Goal: Information Seeking & Learning: Learn about a topic

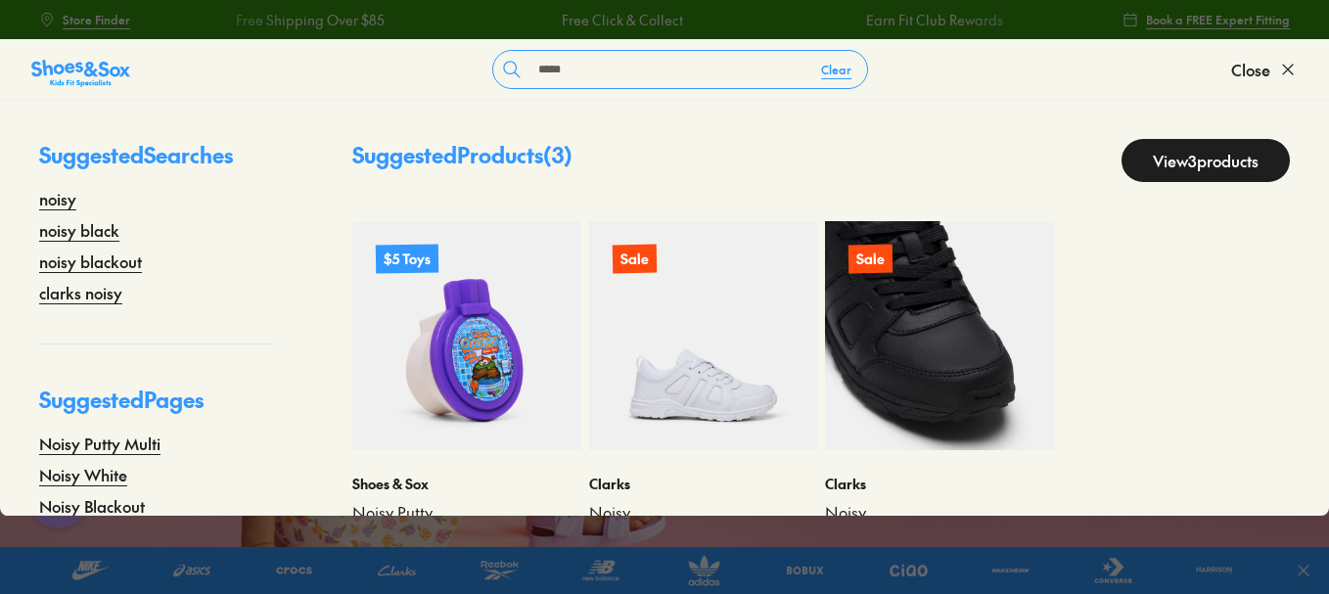
type input "*****"
click at [919, 370] on img at bounding box center [939, 335] width 229 height 229
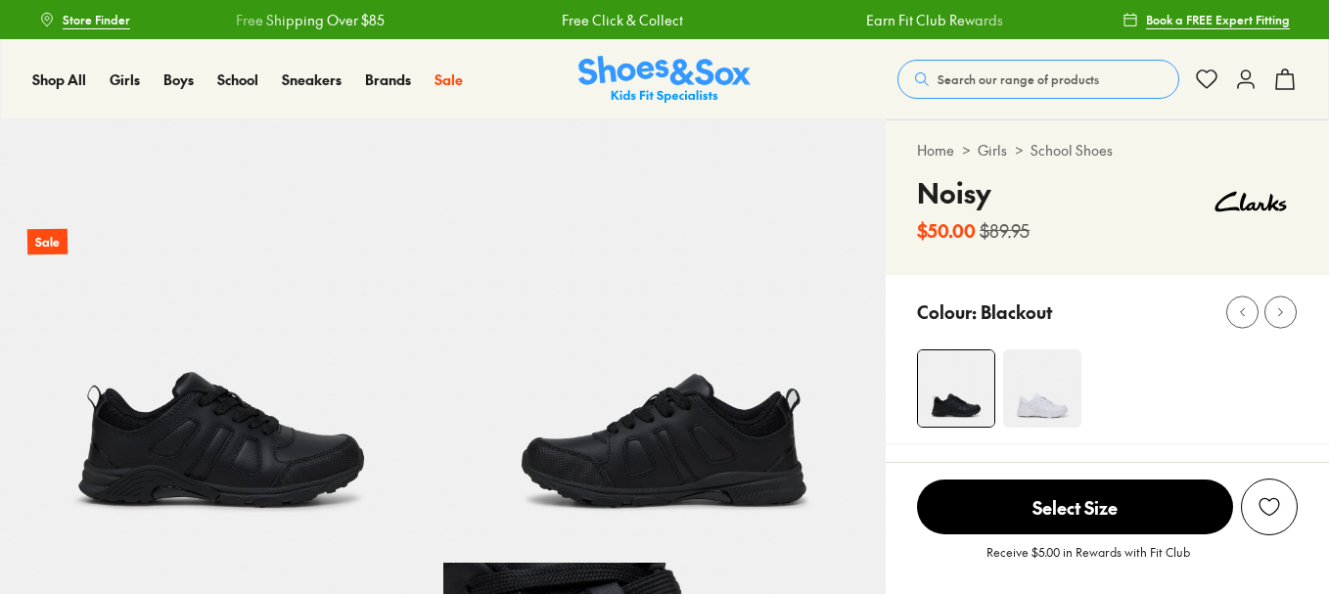
scroll to position [1076, 0]
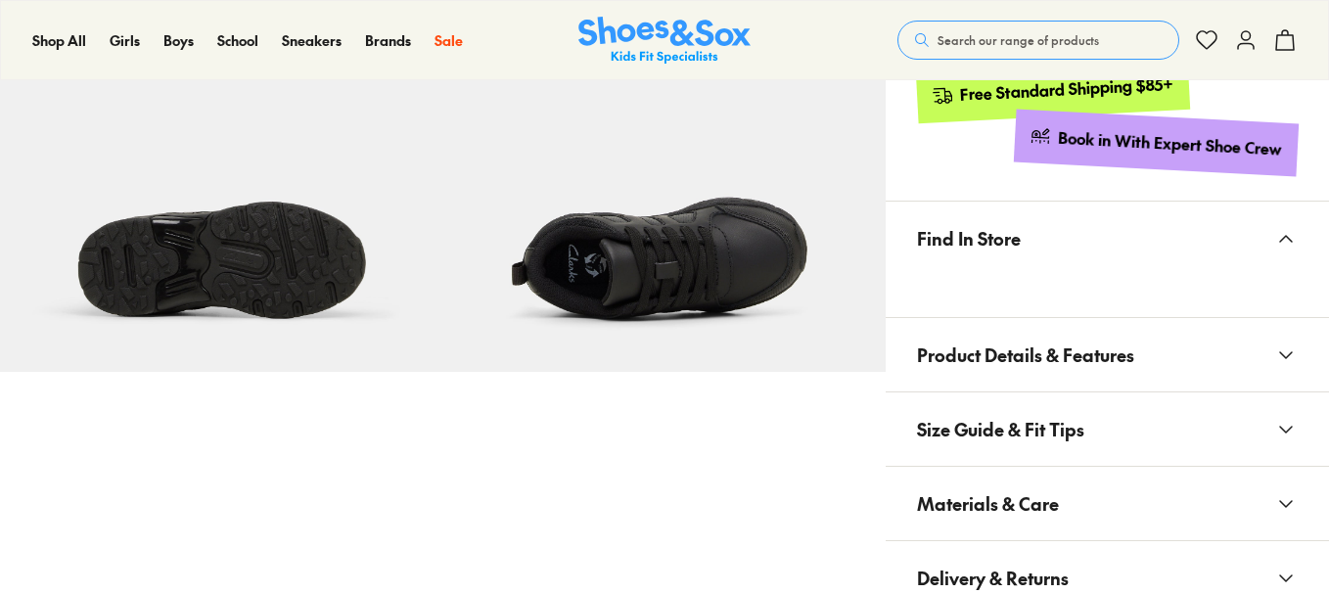
click at [1072, 451] on span "Size Guide & Fit Tips" at bounding box center [1000, 429] width 167 height 58
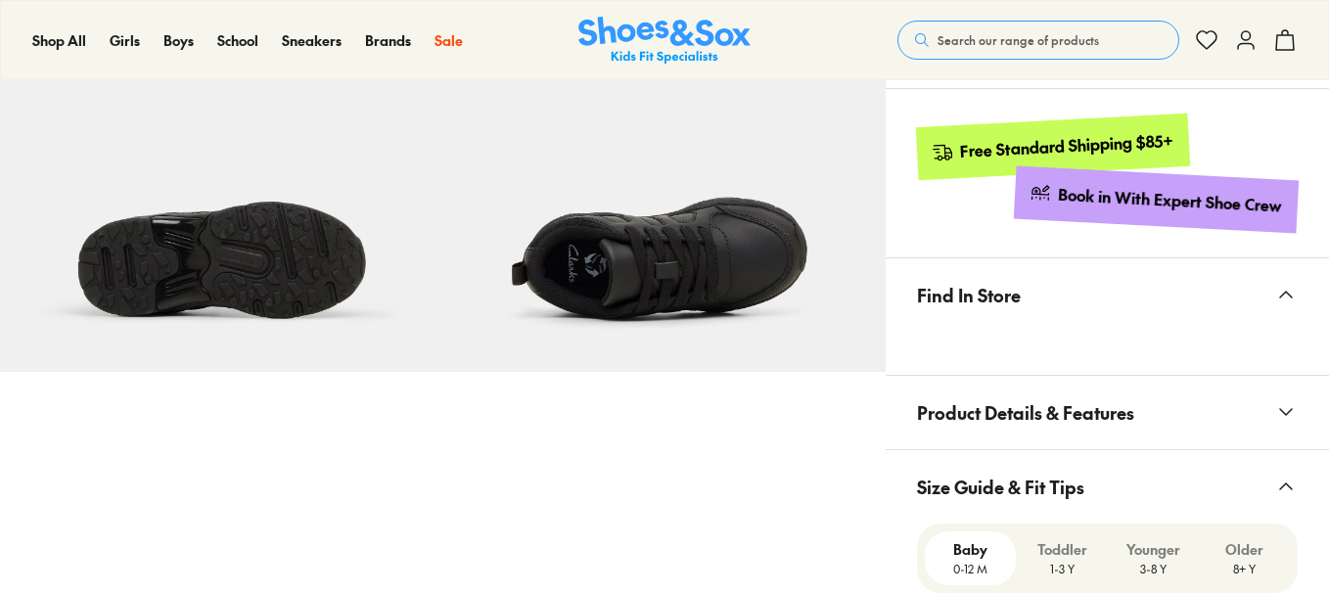
scroll to position [1070, 0]
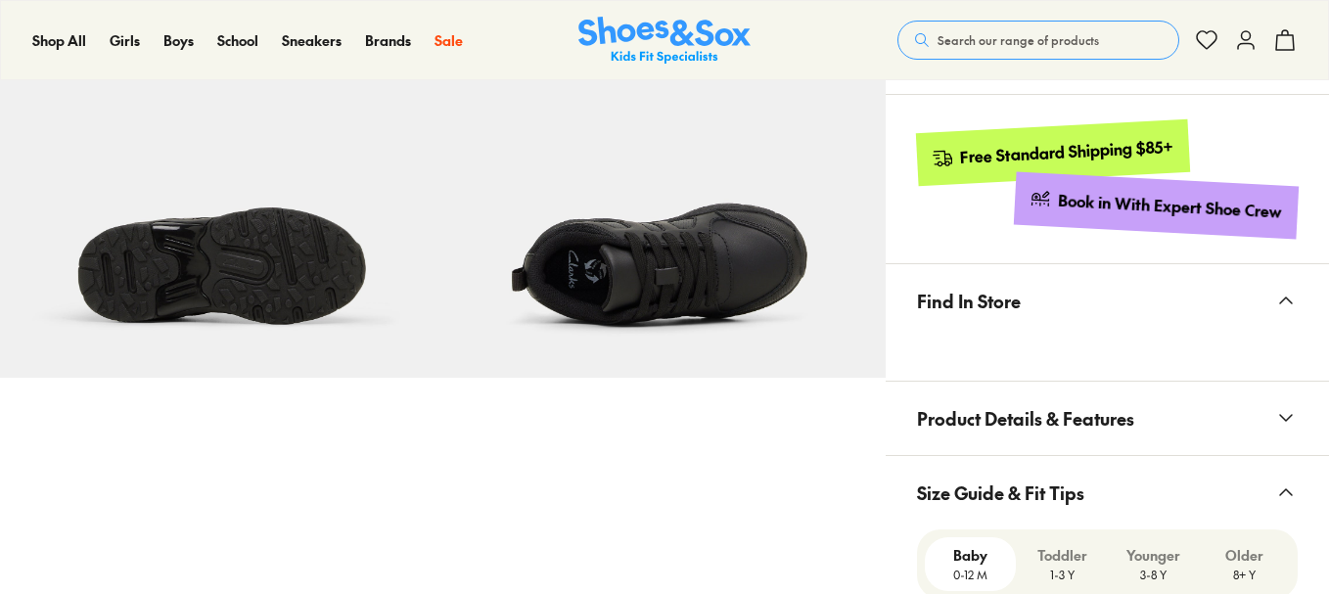
select select "*"
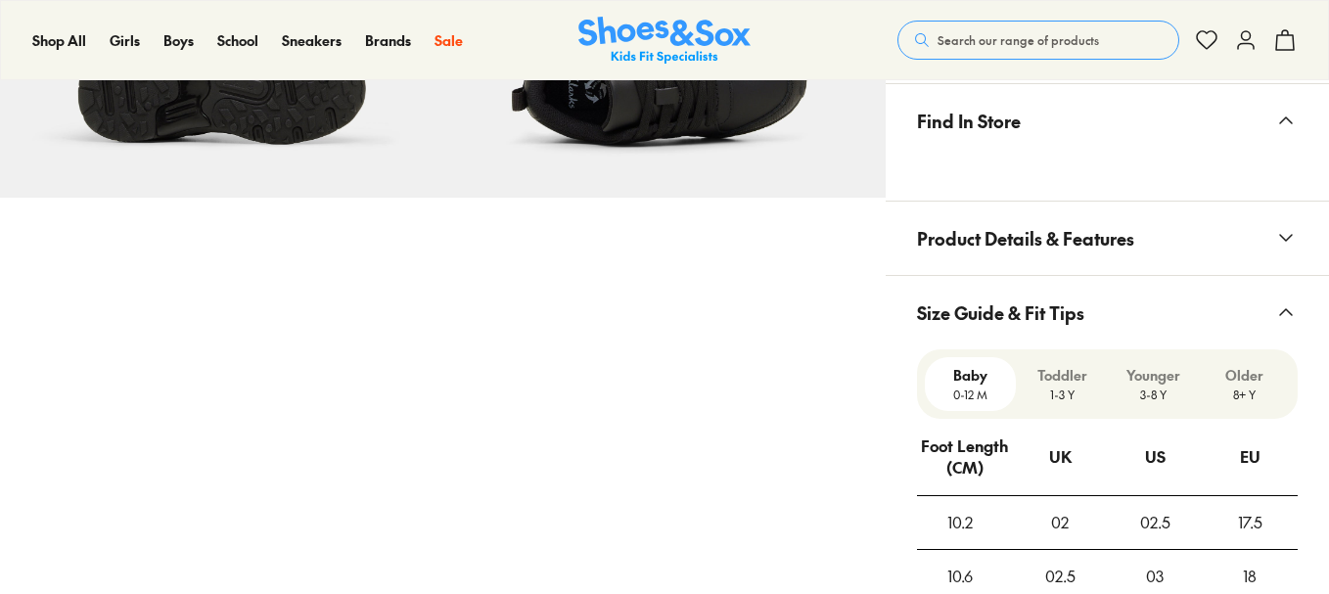
click at [1073, 284] on span "Size Guide & Fit Tips" at bounding box center [1000, 313] width 167 height 58
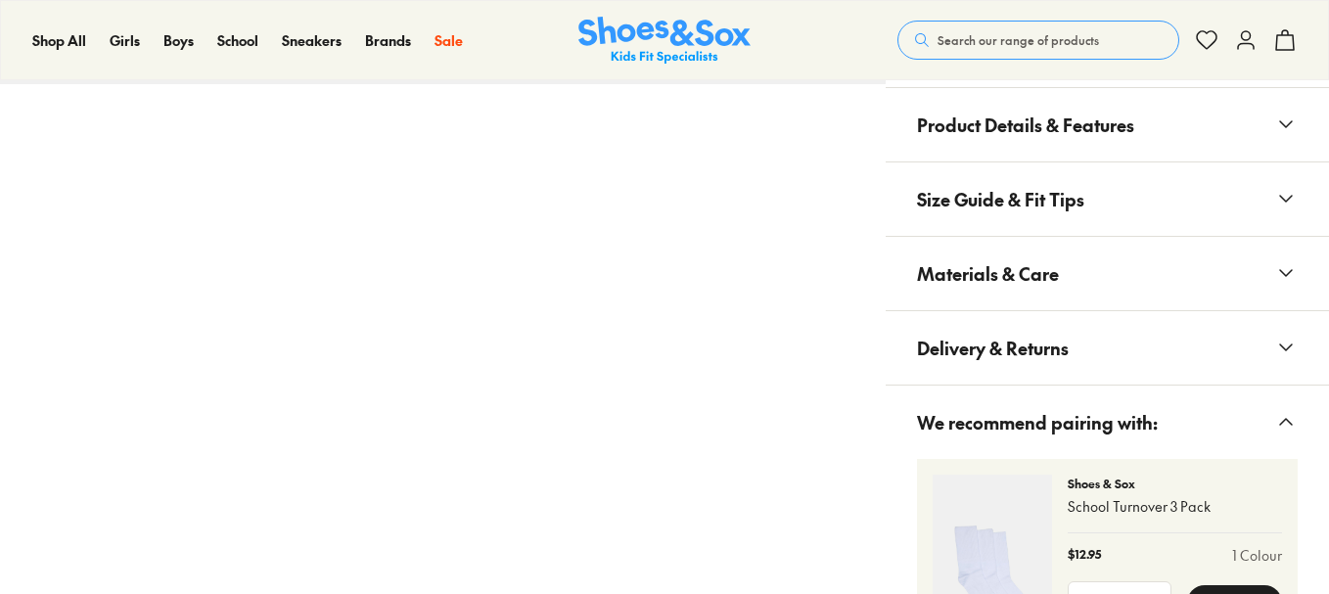
click at [1078, 304] on button "Materials & Care" at bounding box center [1106, 273] width 443 height 73
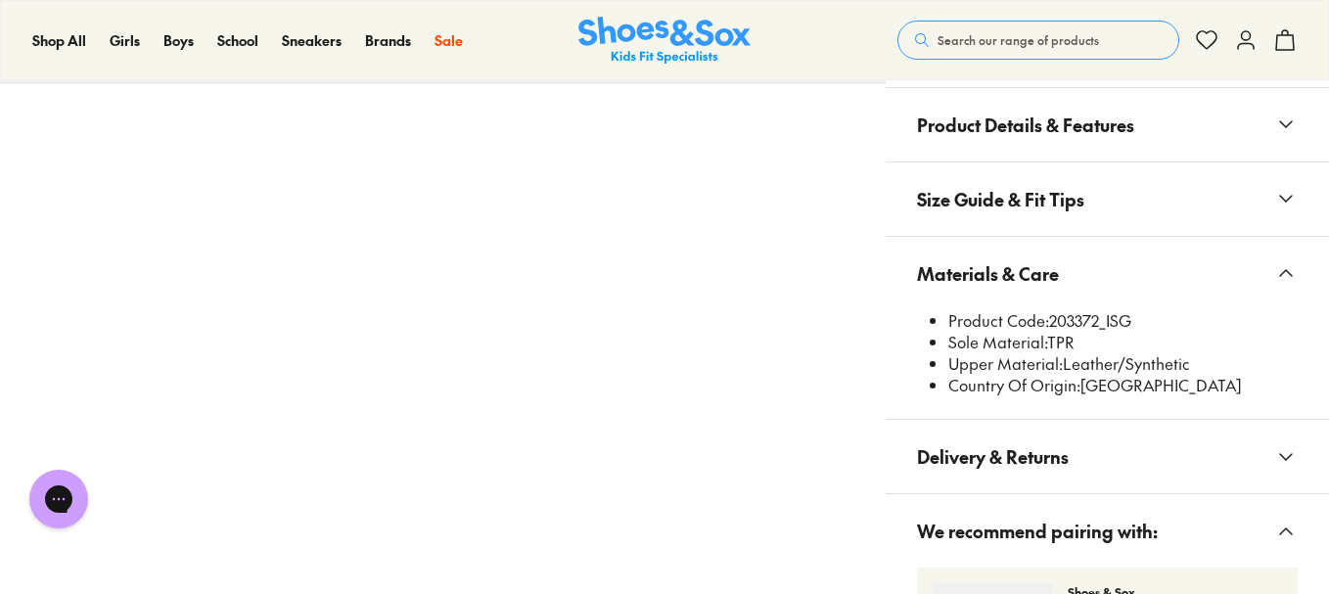
scroll to position [0, 0]
drag, startPoint x: 1050, startPoint y: 315, endPoint x: 1085, endPoint y: 319, distance: 35.4
click at [1098, 327] on li "Product Code: 203372_ISG" at bounding box center [1122, 321] width 349 height 22
copy li "203372"
